Goal: Task Accomplishment & Management: Manage account settings

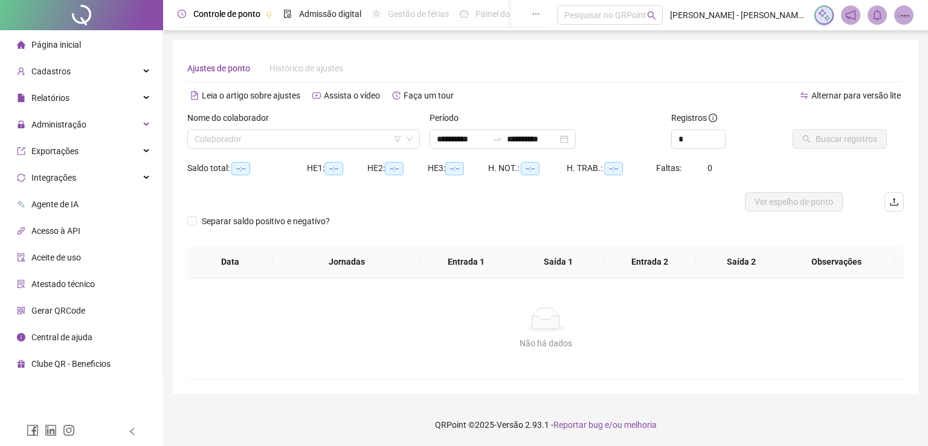
type input "**********"
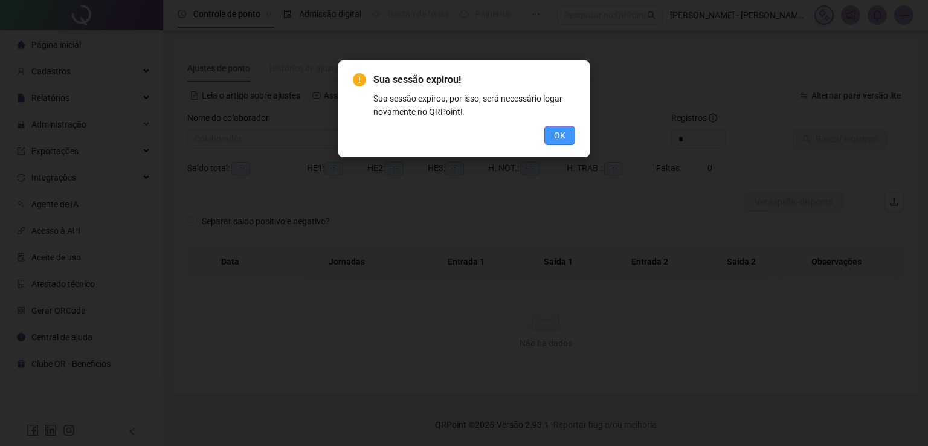
click at [566, 144] on button "OK" at bounding box center [559, 135] width 31 height 19
